Goal: Navigation & Orientation: Find specific page/section

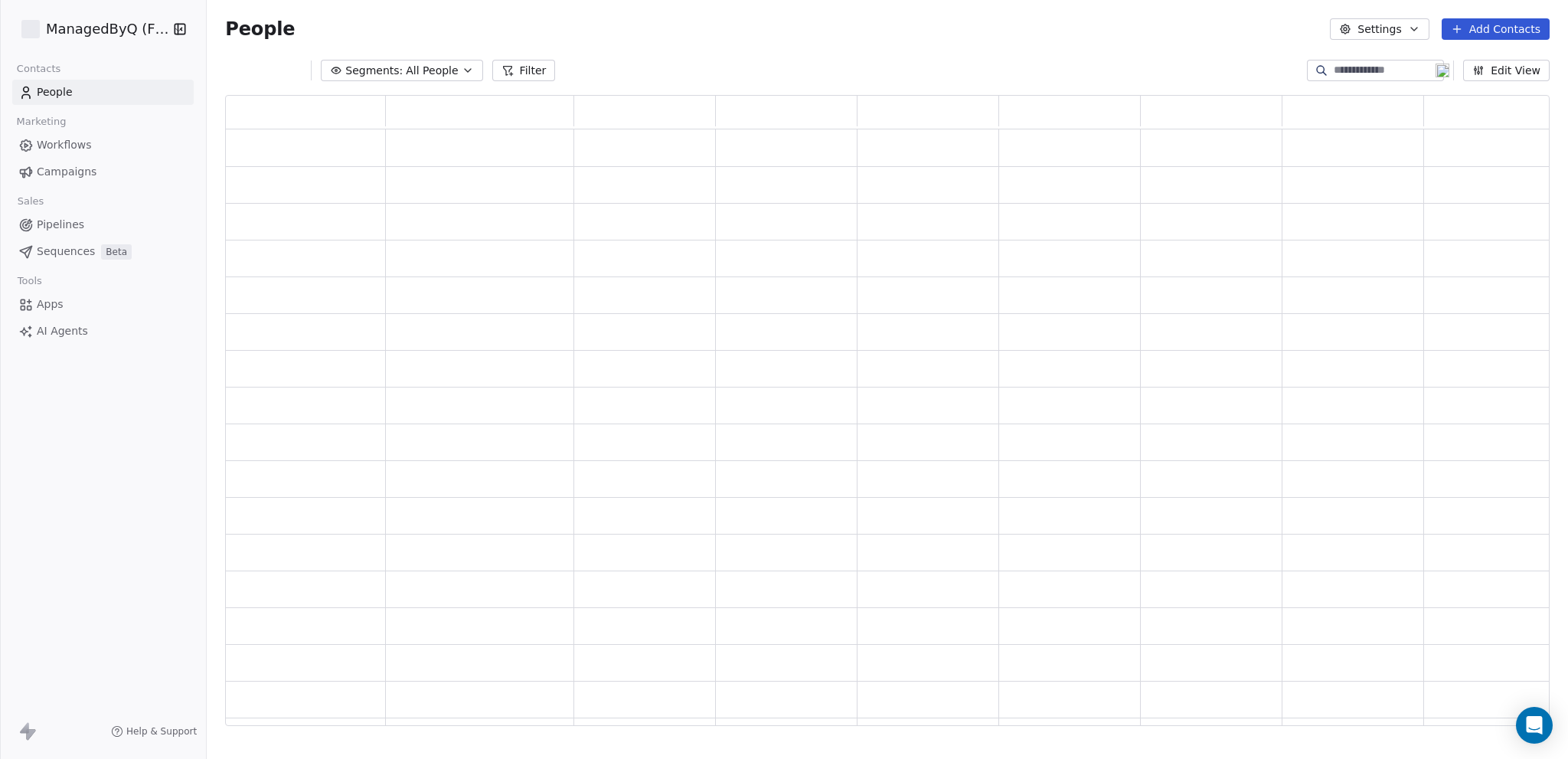
scroll to position [12, 12]
click at [661, 42] on div "People Settings Add Contacts" at bounding box center [888, 29] width 1361 height 59
click at [94, 20] on html "ManagedByQ (FZE) Contacts People Marketing Workflows Campaigns Sales Pipelines …" at bounding box center [784, 380] width 1568 height 759
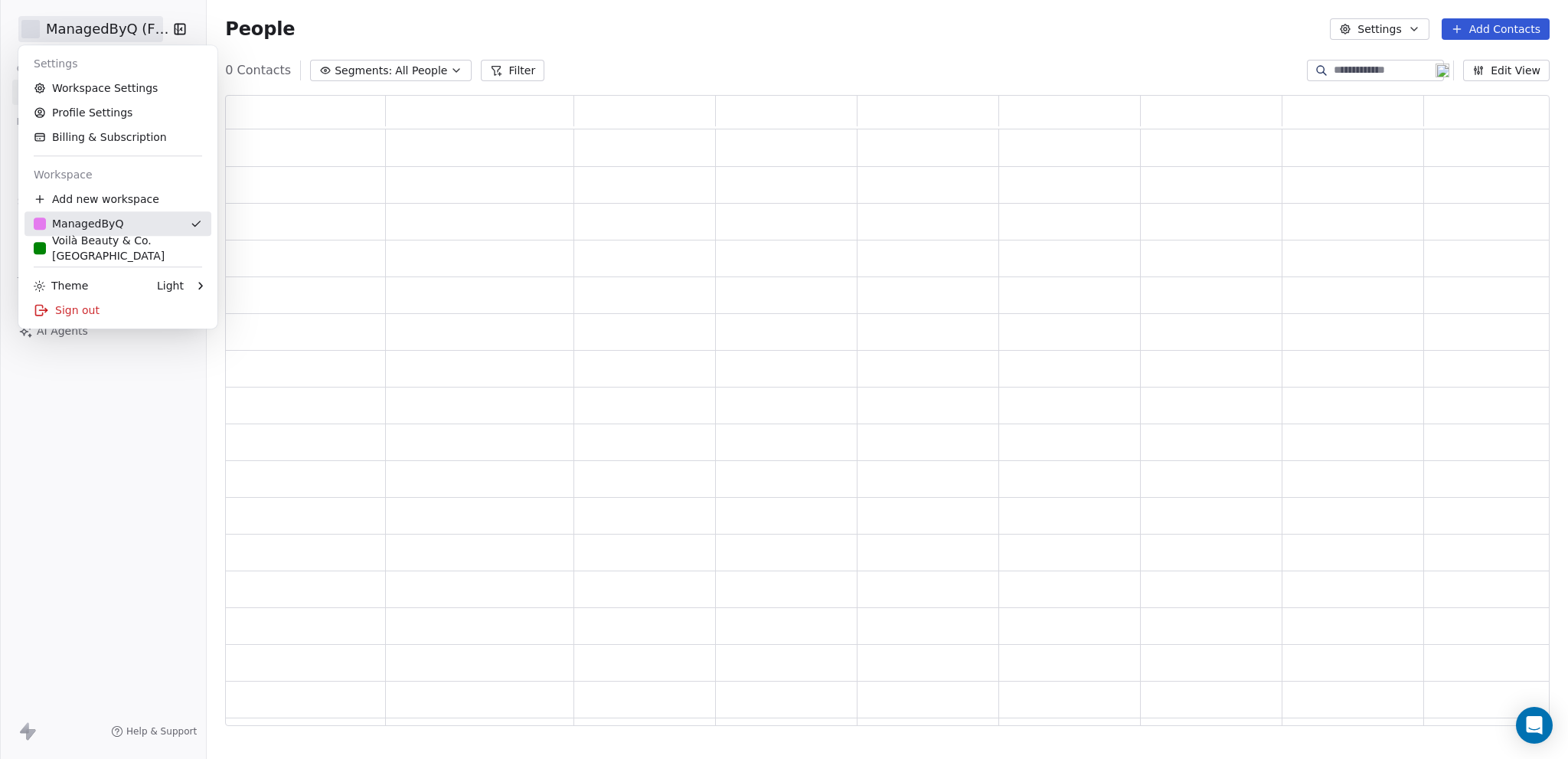
click at [97, 239] on link "Voilà Beauty & Co. Lounge" at bounding box center [118, 248] width 186 height 25
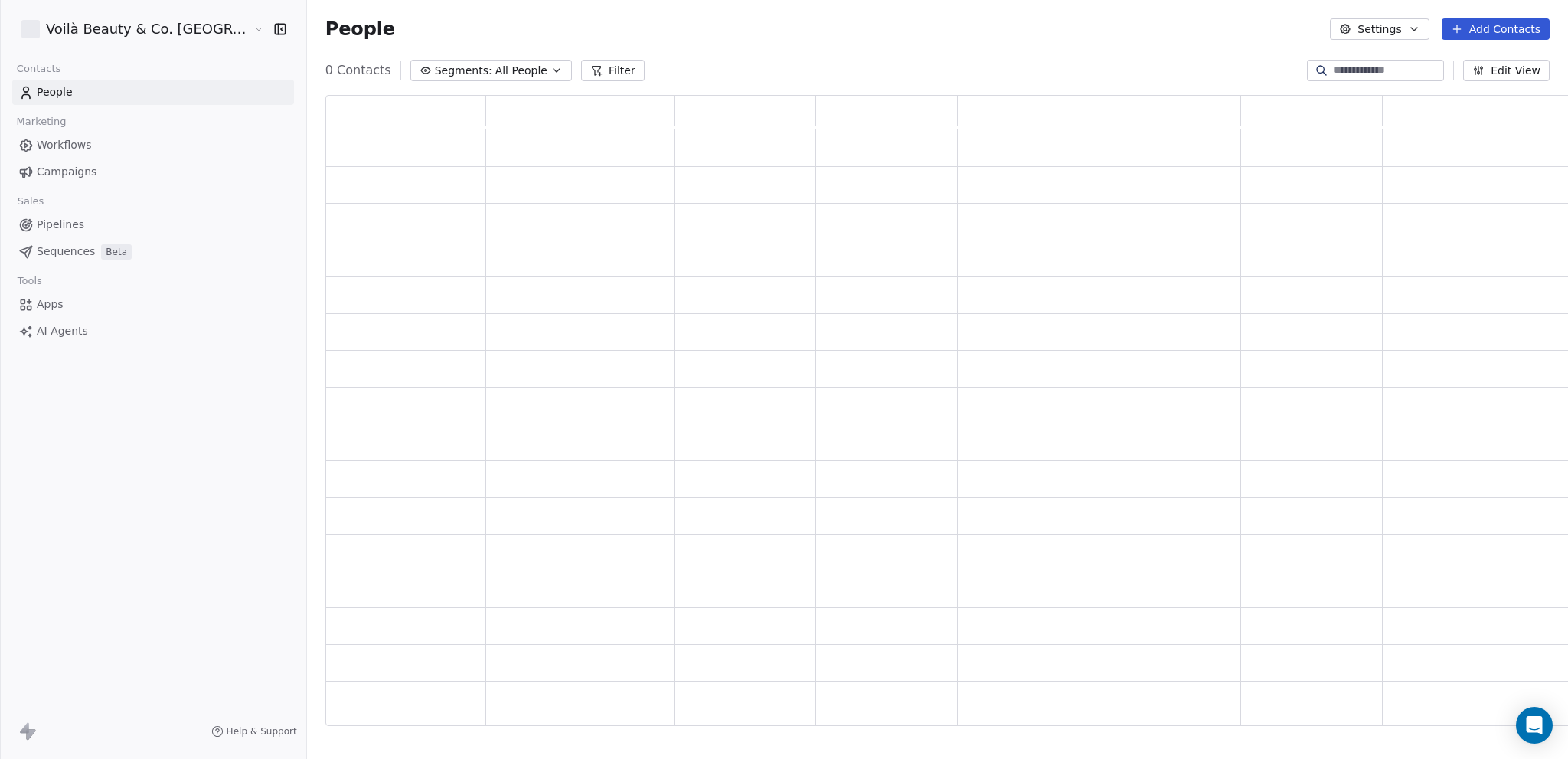
scroll to position [620, 1285]
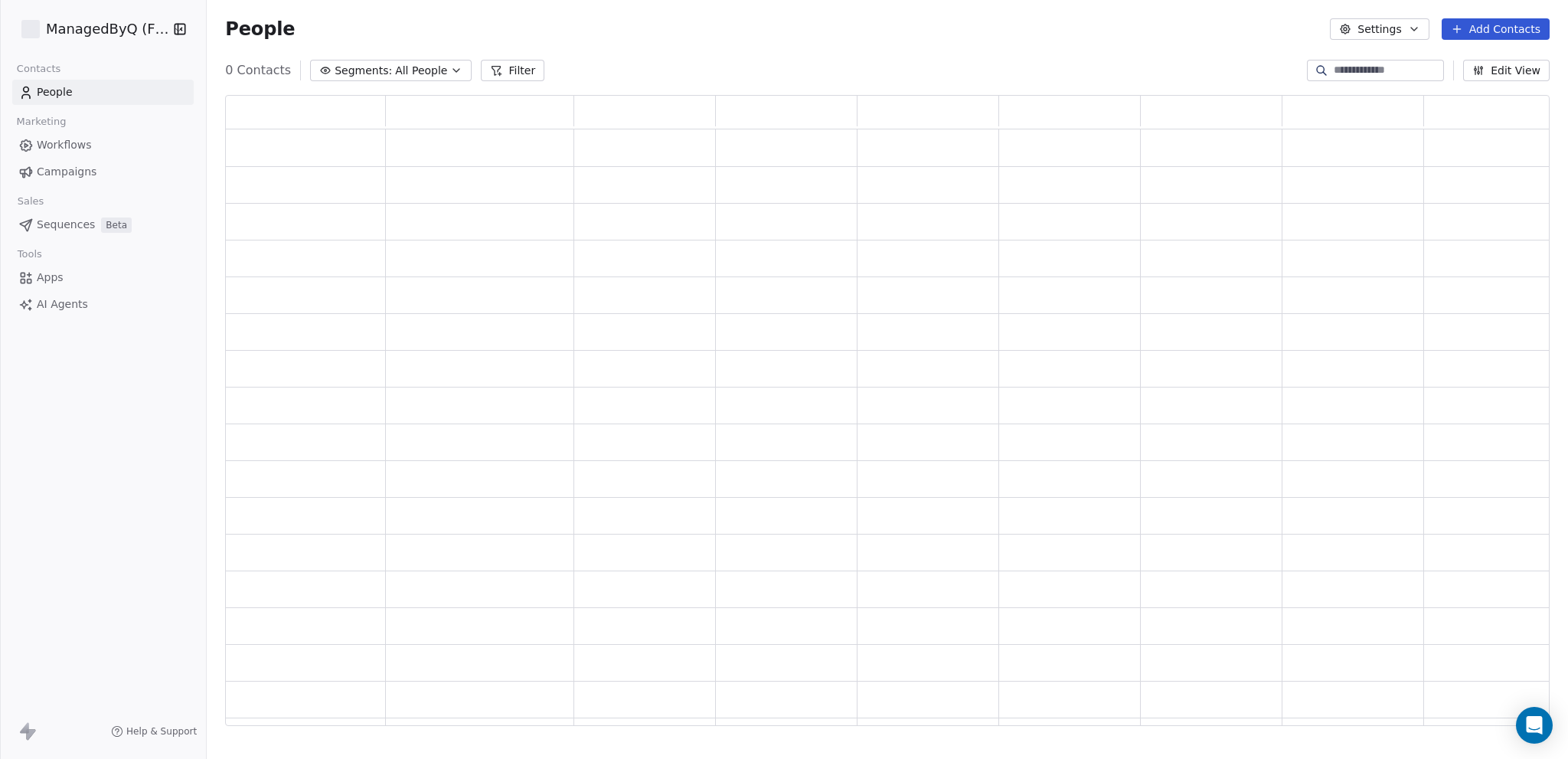
scroll to position [620, 1312]
click at [180, 30] on icon "button" at bounding box center [180, 29] width 16 height 16
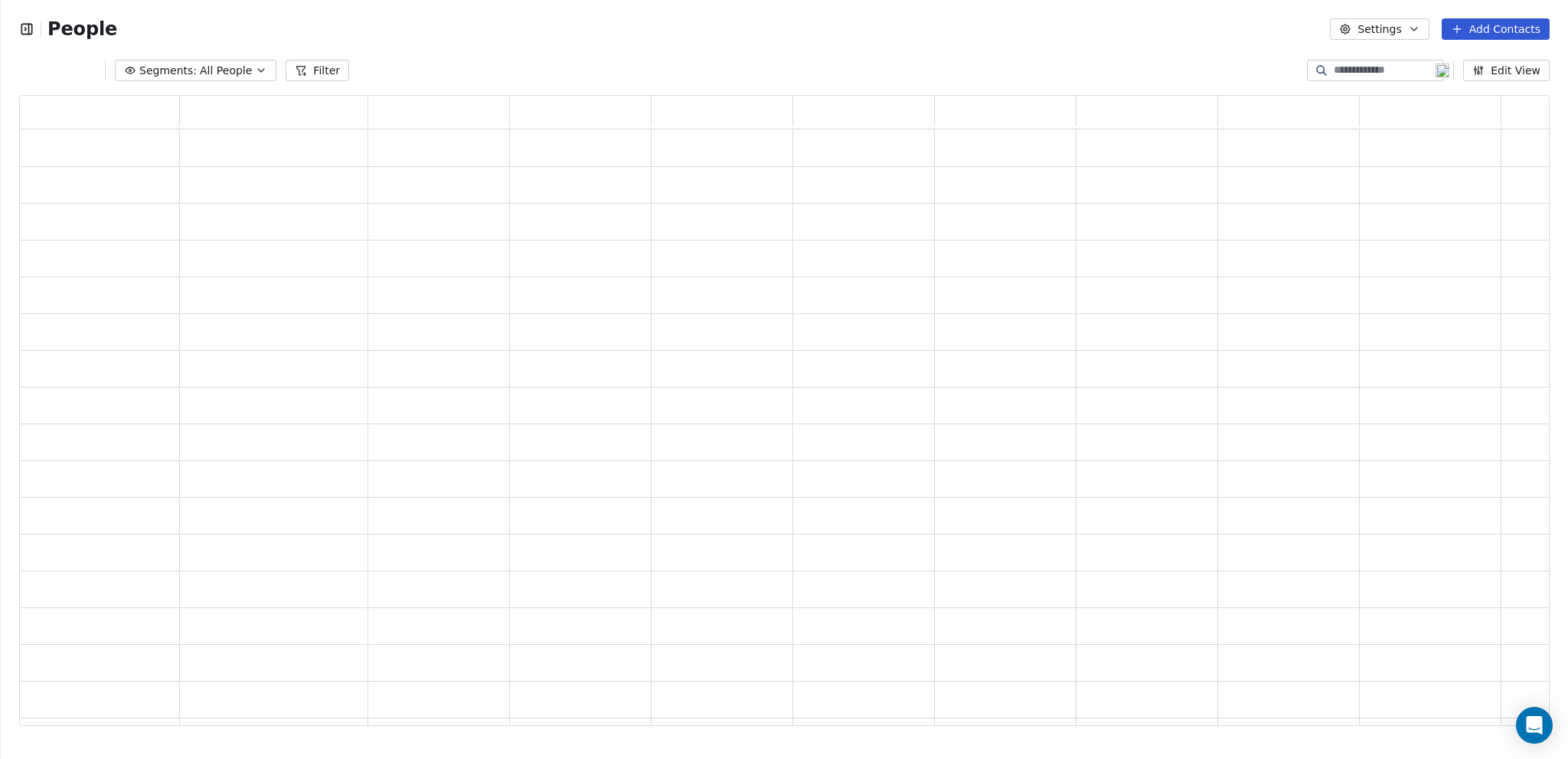
scroll to position [12, 12]
click at [26, 28] on icon "button" at bounding box center [26, 28] width 2 height 2
